Goal: Task Accomplishment & Management: Manage account settings

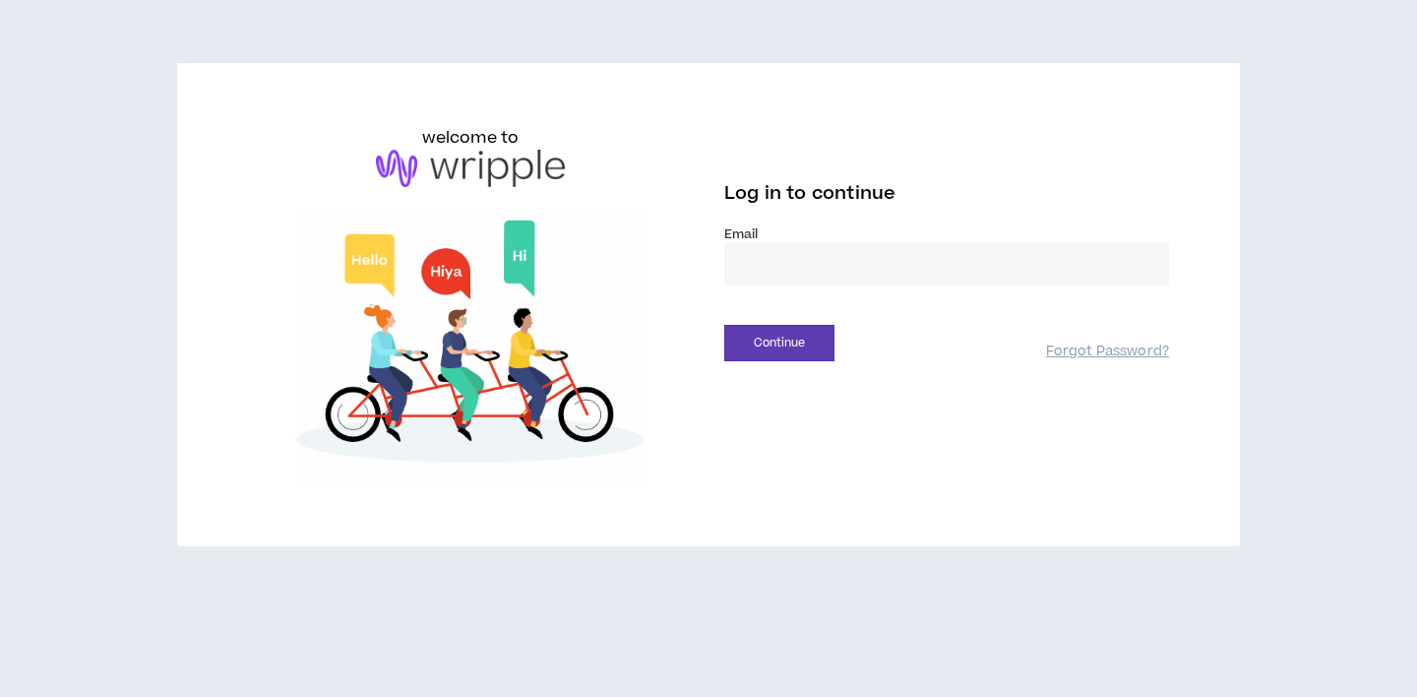
click at [787, 272] on input "email" at bounding box center [946, 264] width 445 height 42
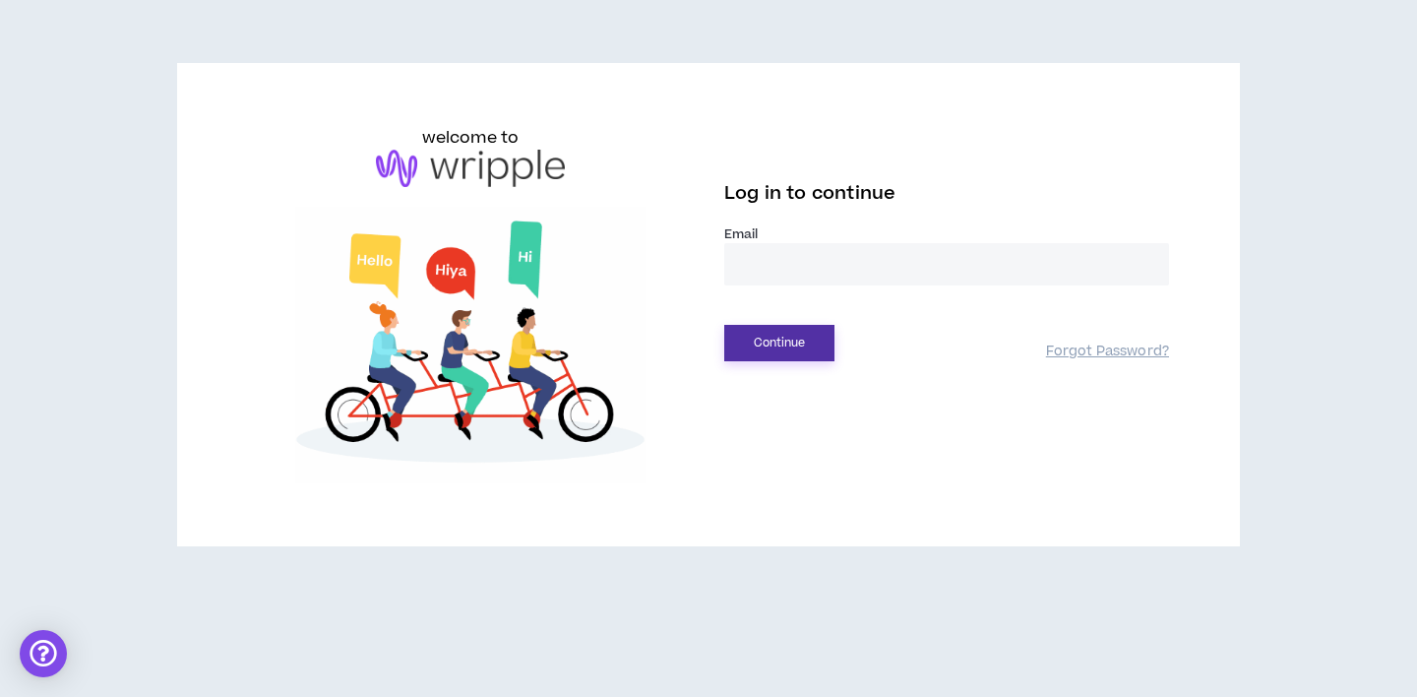
type input "**********"
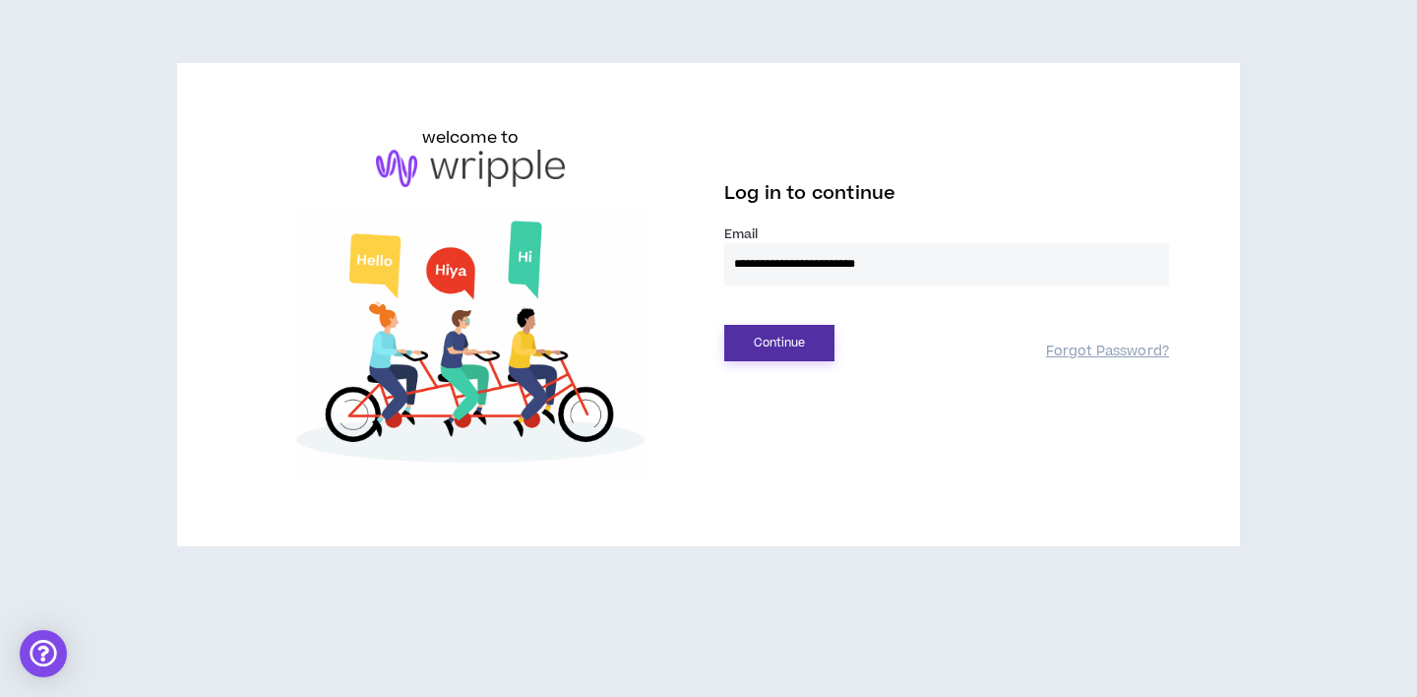
click at [764, 351] on button "Continue" at bounding box center [779, 343] width 110 height 36
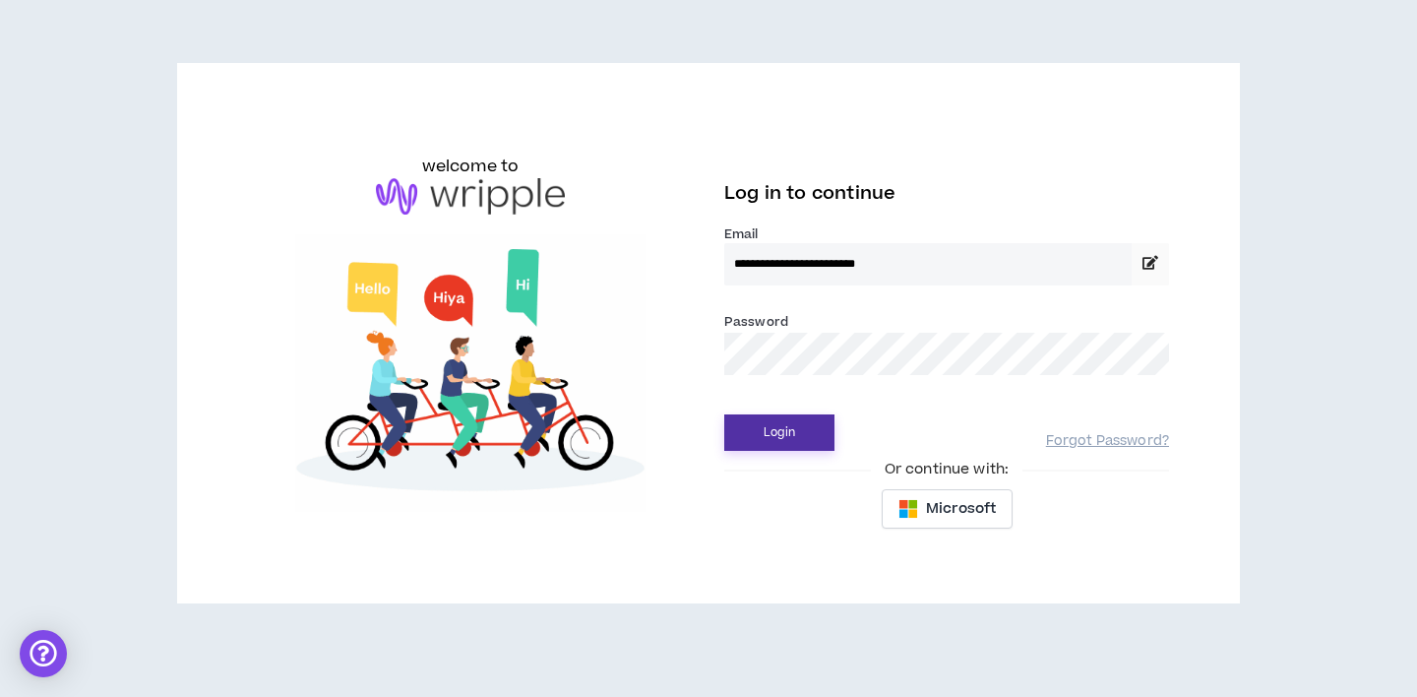
click at [762, 430] on button "Login" at bounding box center [779, 432] width 110 height 36
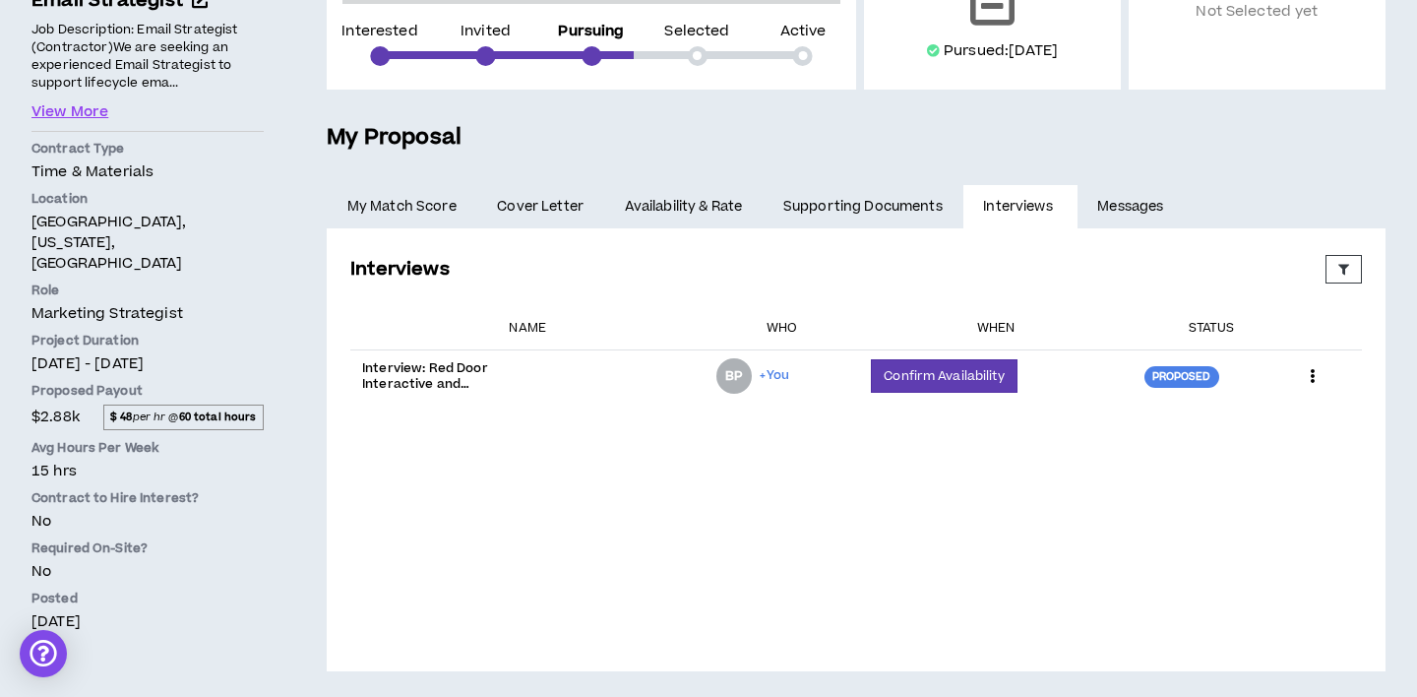
scroll to position [318, 0]
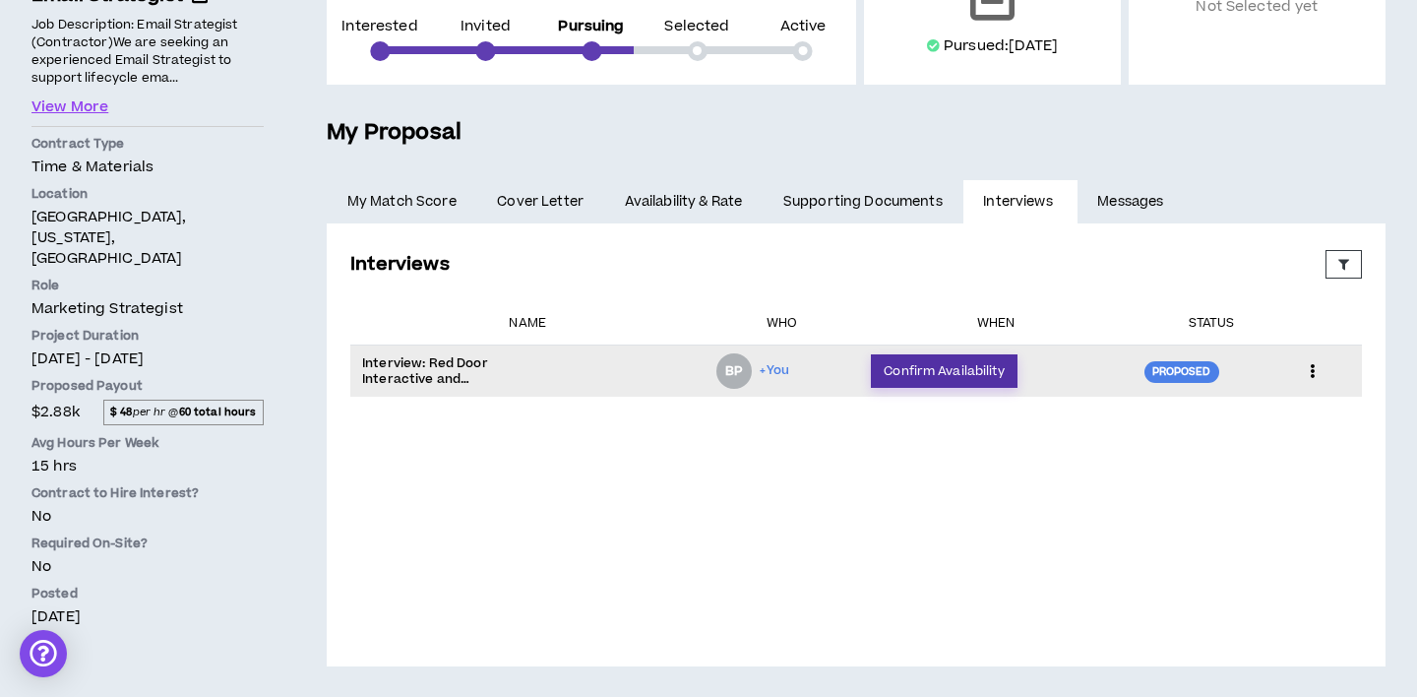
click at [954, 371] on button "Confirm Availability" at bounding box center [944, 370] width 146 height 33
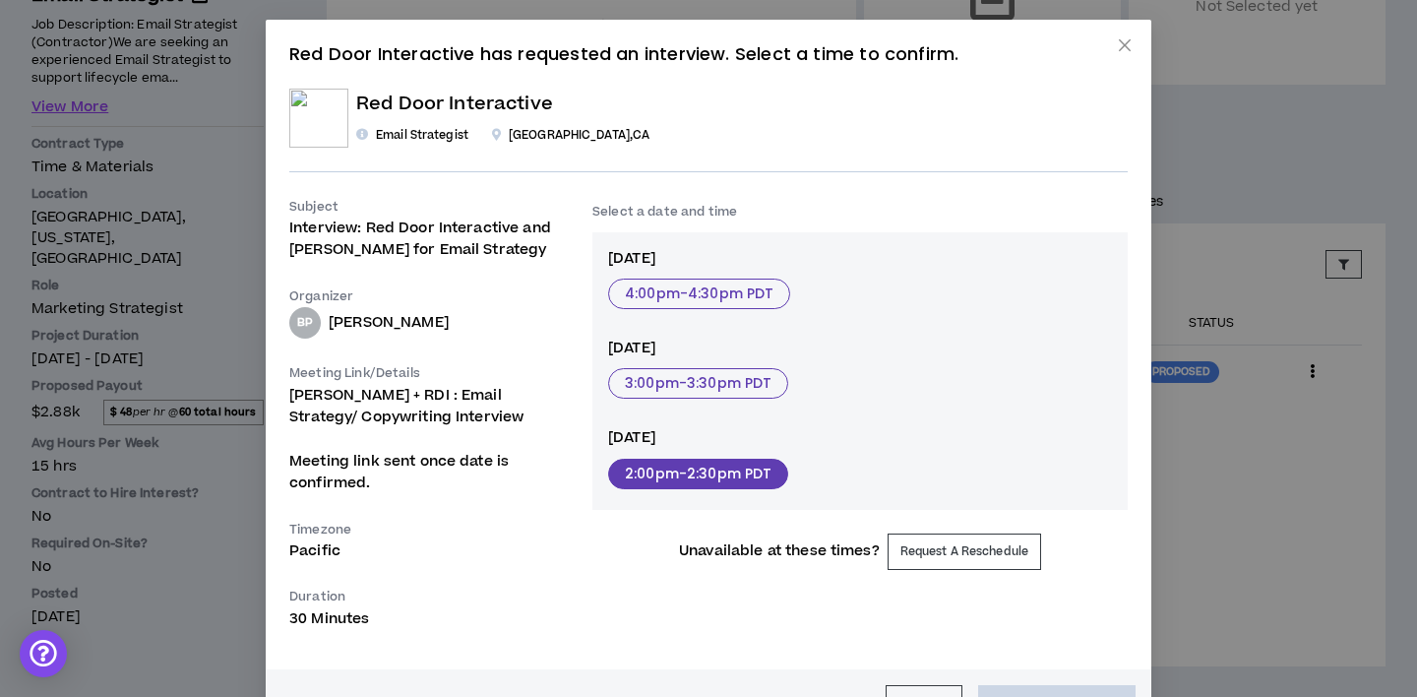
scroll to position [64, 0]
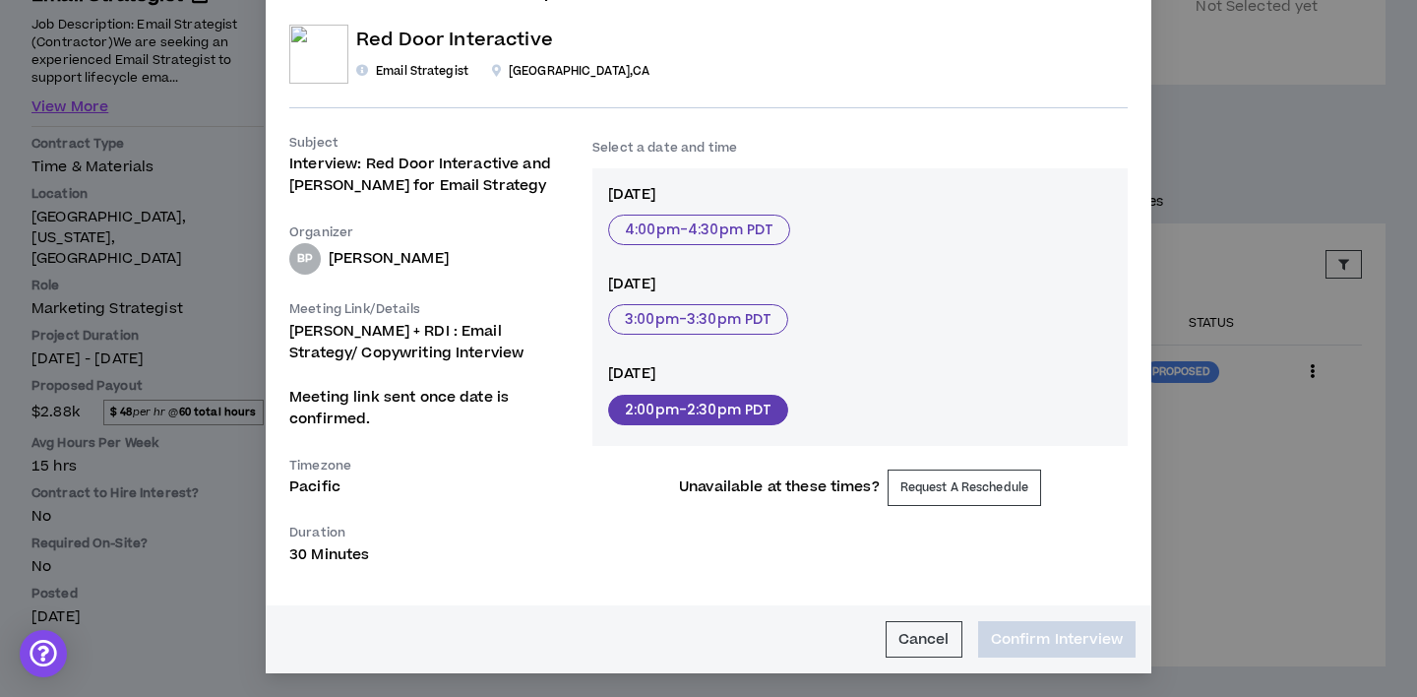
click at [687, 414] on button "2:00pm - 2:30pm PDT" at bounding box center [698, 410] width 180 height 31
click at [1005, 642] on button "Confirm Interview" at bounding box center [1056, 639] width 157 height 36
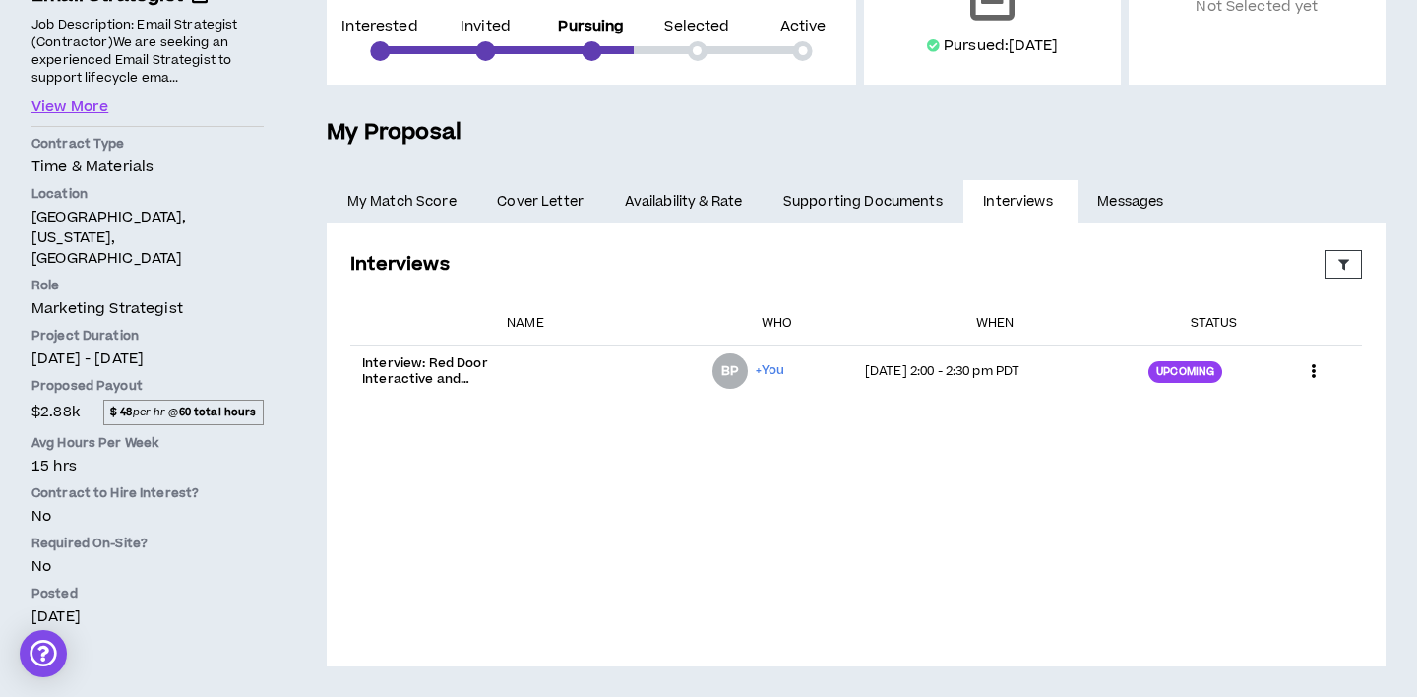
scroll to position [0, 0]
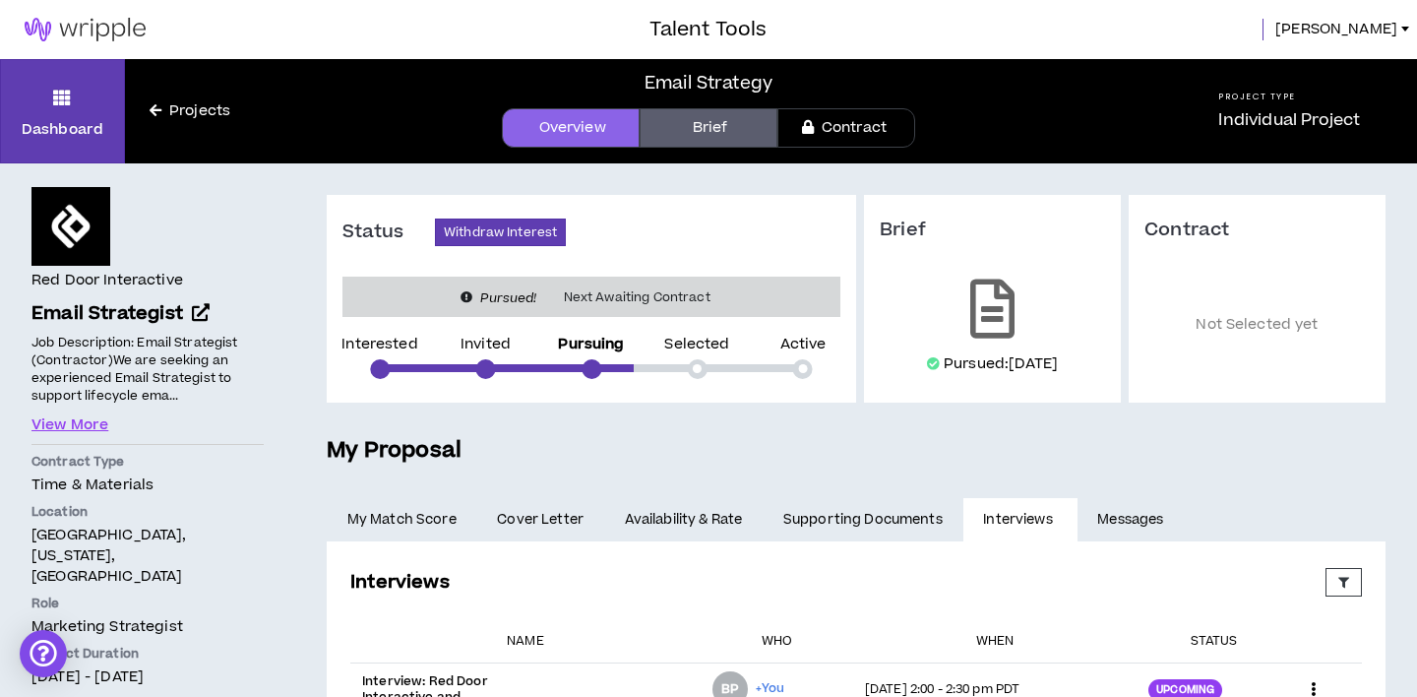
click at [68, 34] on img at bounding box center [85, 30] width 170 height 24
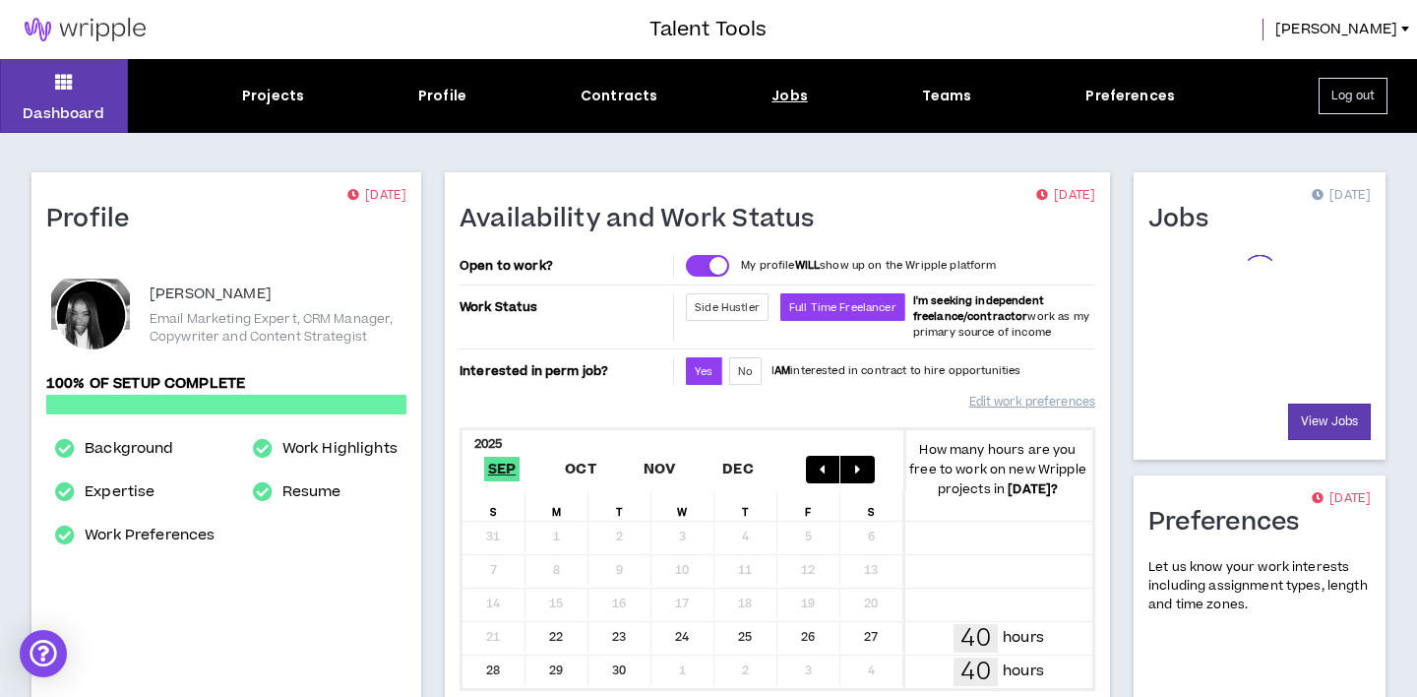
click at [804, 94] on div "Projects Profile Contracts Jobs Teams Preferences" at bounding box center [709, 96] width 1162 height 21
click at [780, 97] on div "Jobs" at bounding box center [790, 96] width 36 height 21
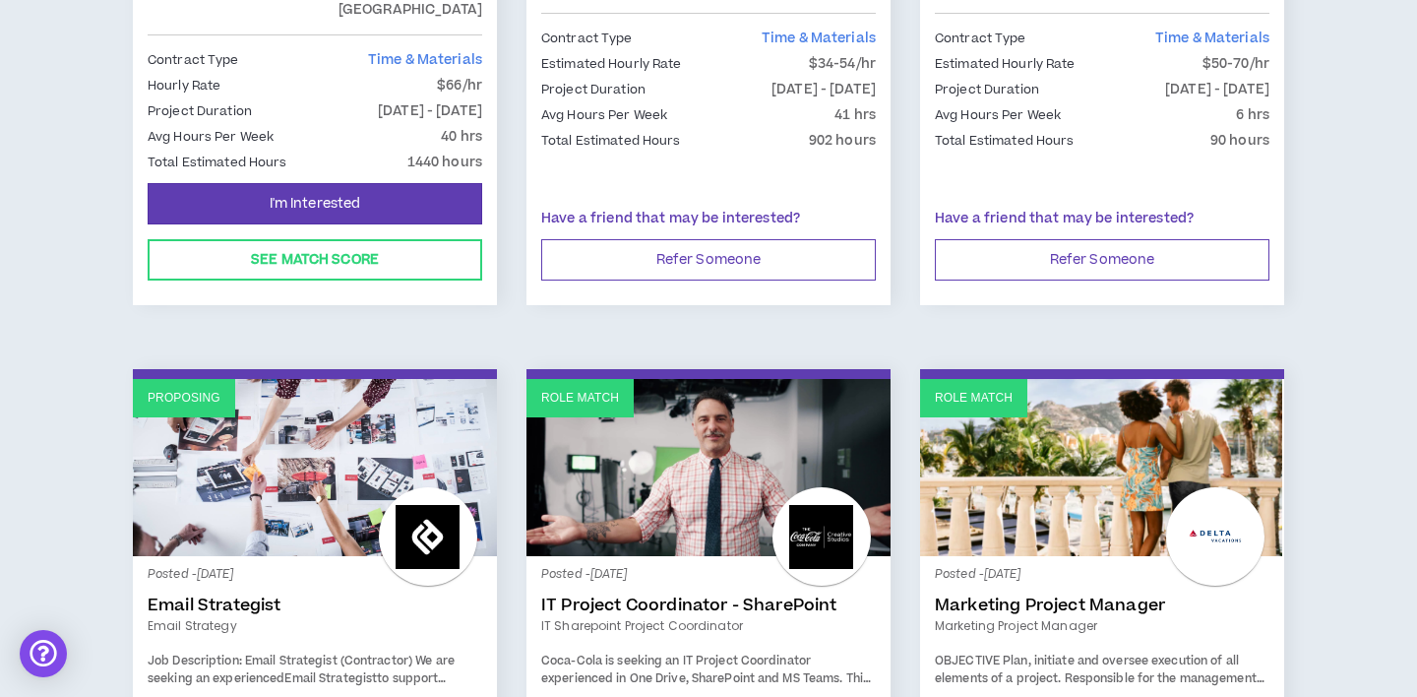
scroll to position [187, 0]
